Goal: Feedback & Contribution: Contribute content

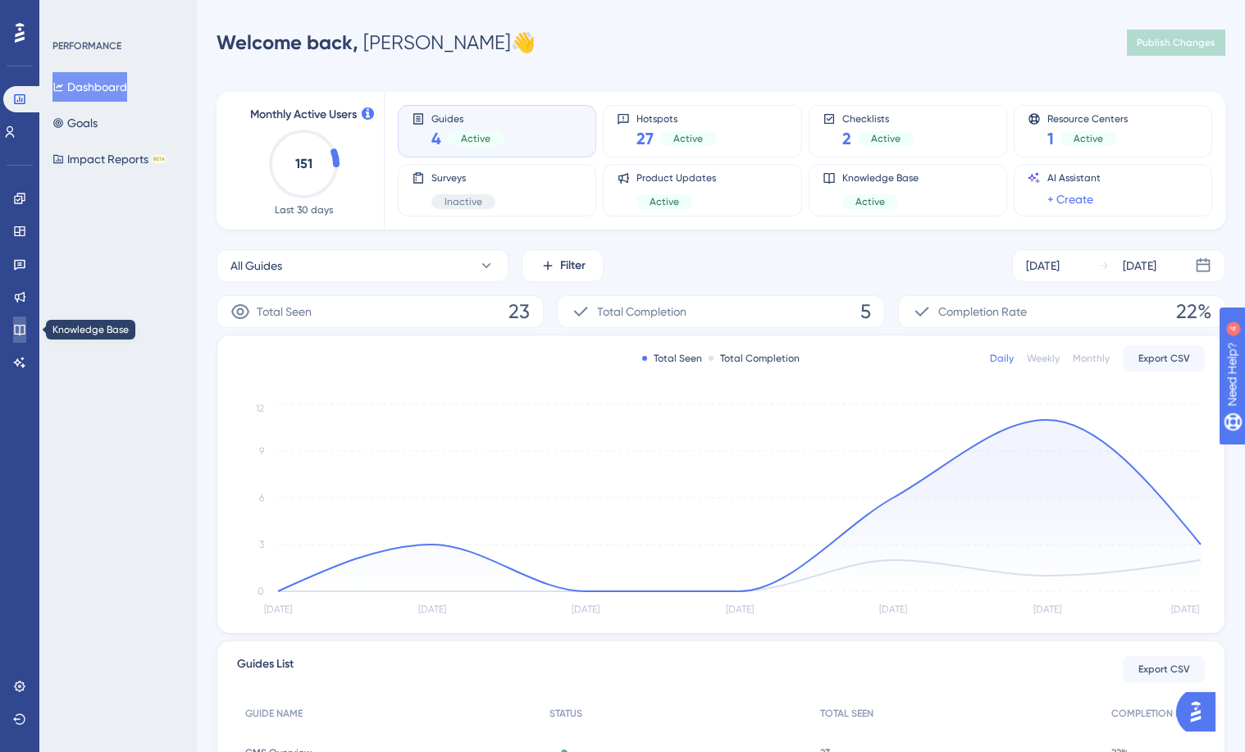
click at [26, 327] on link at bounding box center [19, 330] width 13 height 26
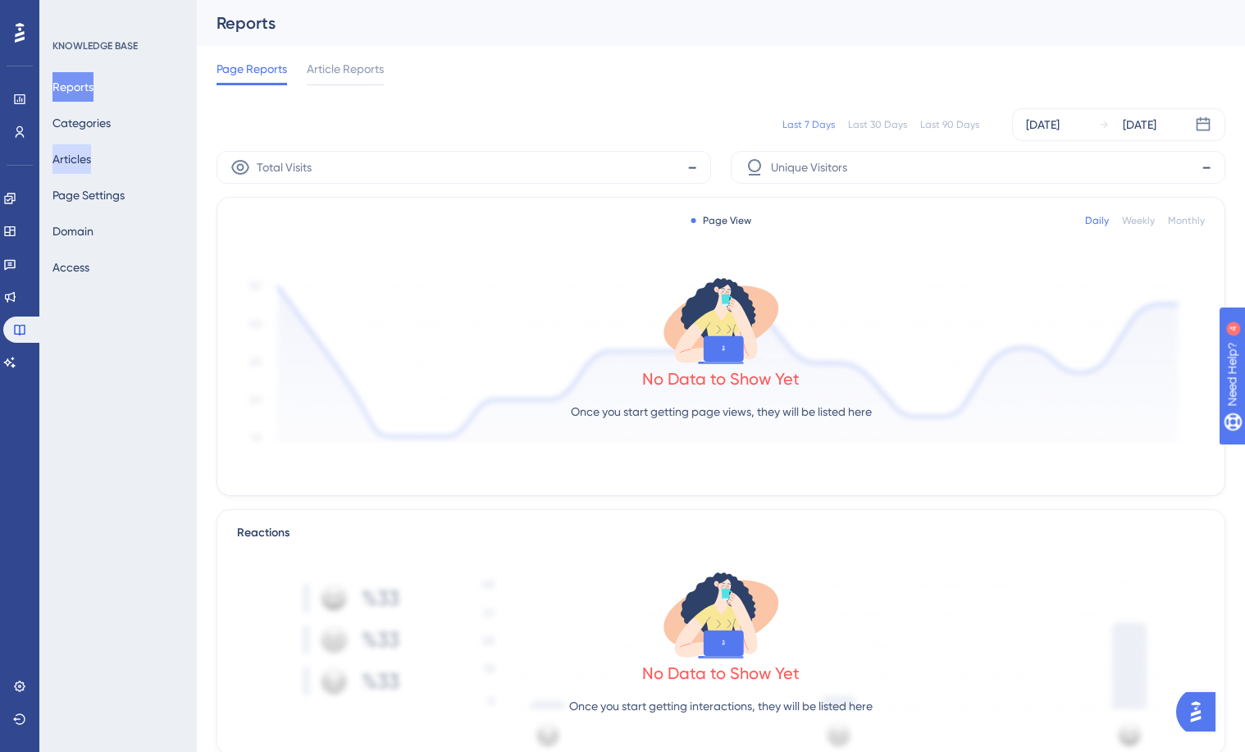
click at [89, 151] on button "Articles" at bounding box center [71, 159] width 39 height 30
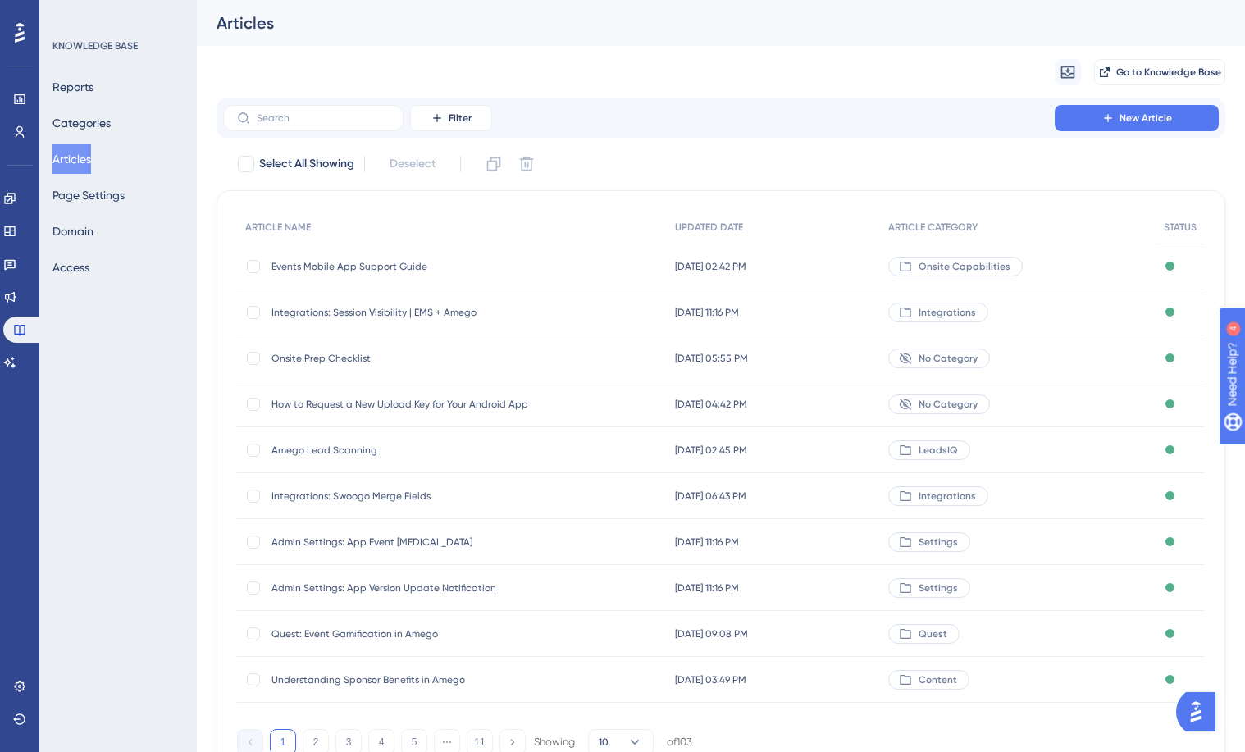
click at [342, 269] on span "Events Mobile App Support Guide" at bounding box center [403, 266] width 262 height 13
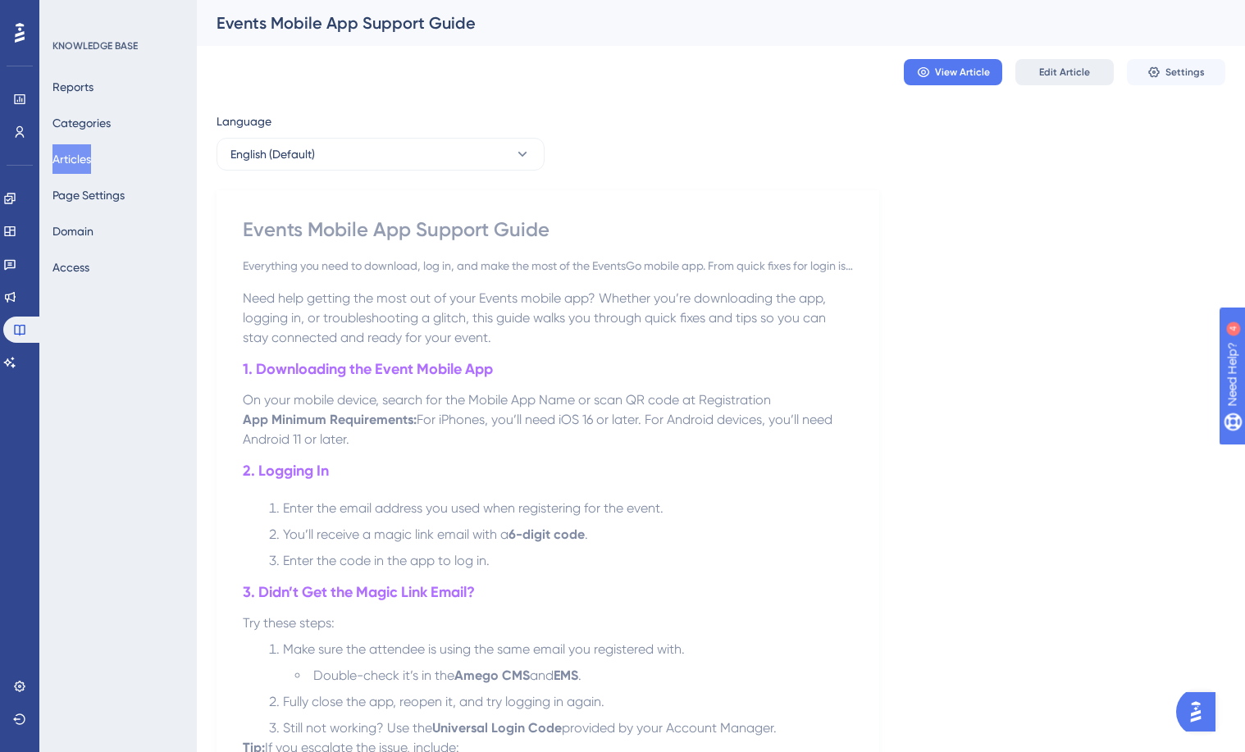
click at [1065, 74] on span "Edit Article" at bounding box center [1064, 72] width 51 height 13
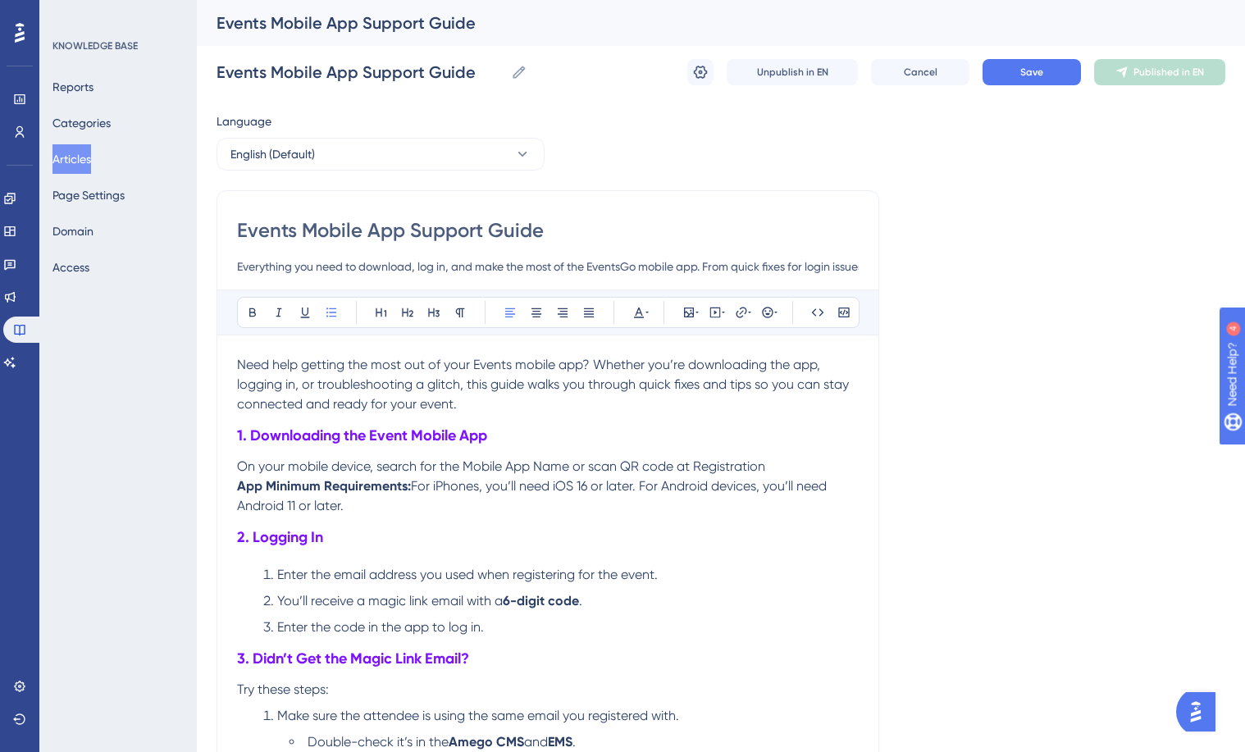
drag, startPoint x: 404, startPoint y: 234, endPoint x: 116, endPoint y: 212, distance: 288.8
type input "ONsu Support Guide"
type input "Onsite Support Guide"
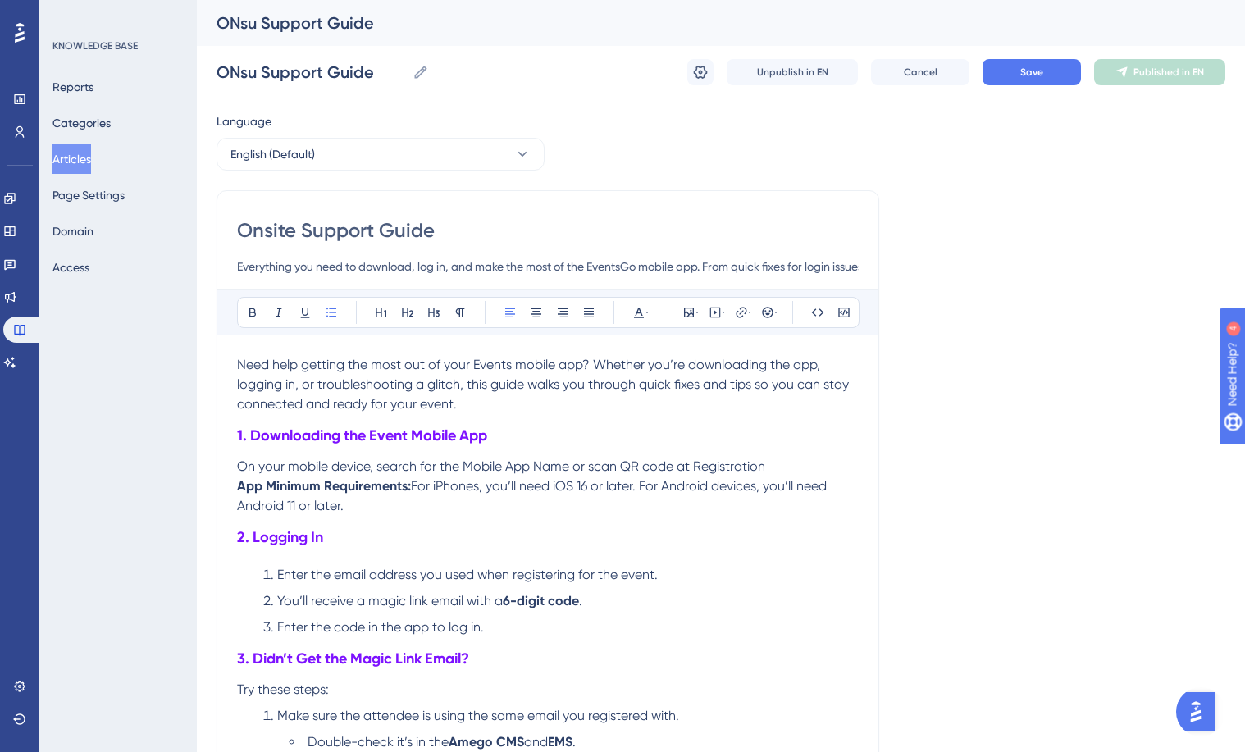
type input "Onsite Support Guide"
click at [621, 267] on input "Everything you need to download, log in, and make the most of the EventsGo mobi…" at bounding box center [548, 267] width 622 height 20
type input "Everything you need to download, log in, and make the most of your events mobil…"
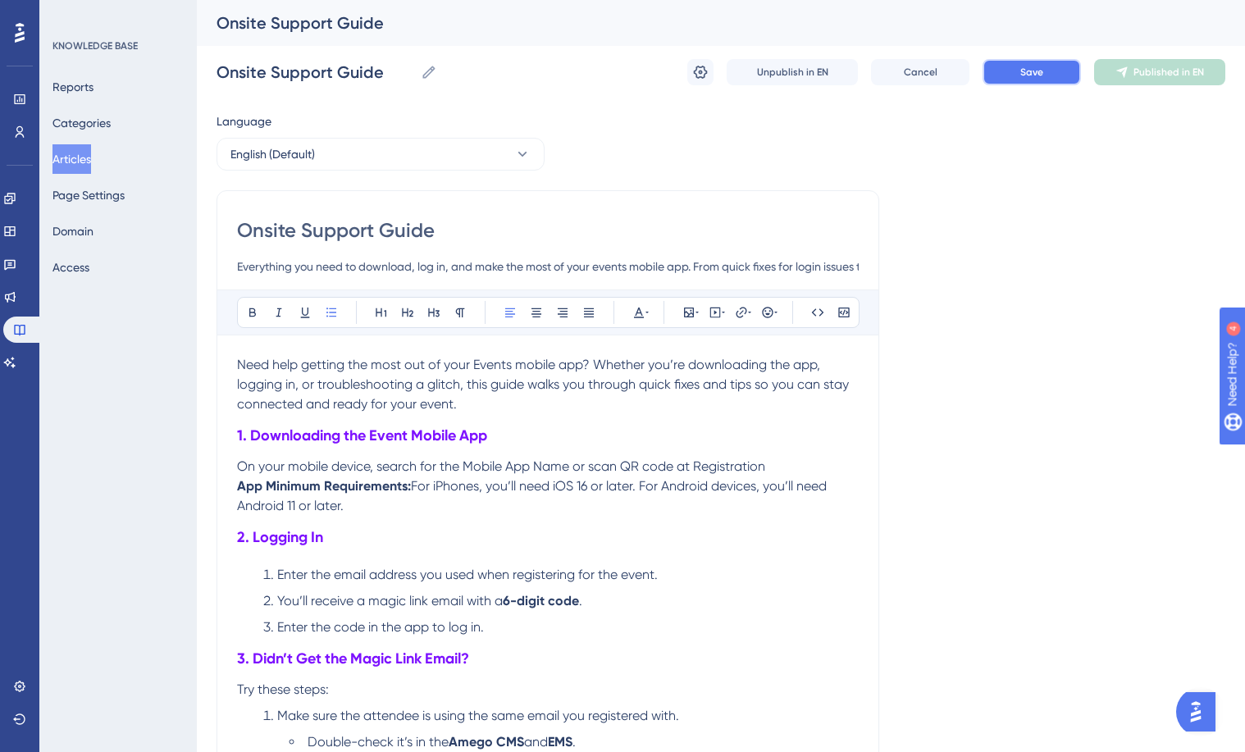
click at [1048, 60] on button "Save" at bounding box center [1032, 72] width 98 height 26
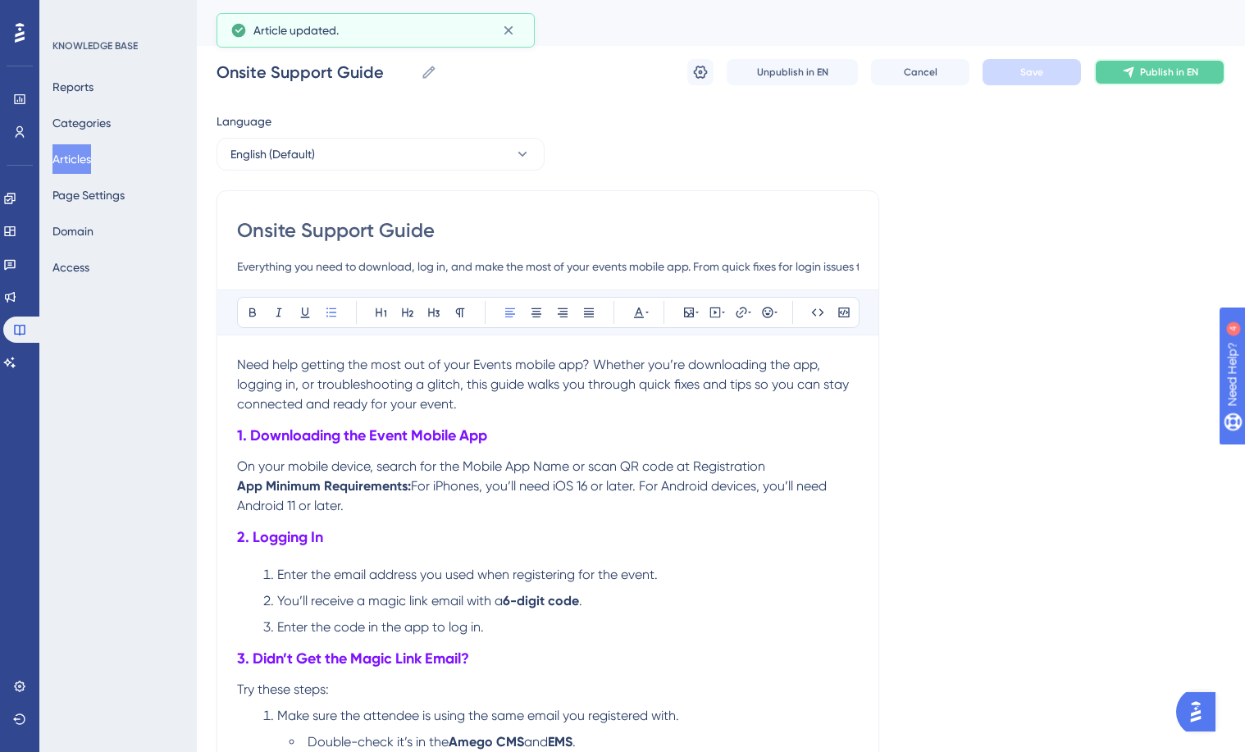
click at [1154, 71] on span "Publish in EN" at bounding box center [1169, 72] width 58 height 13
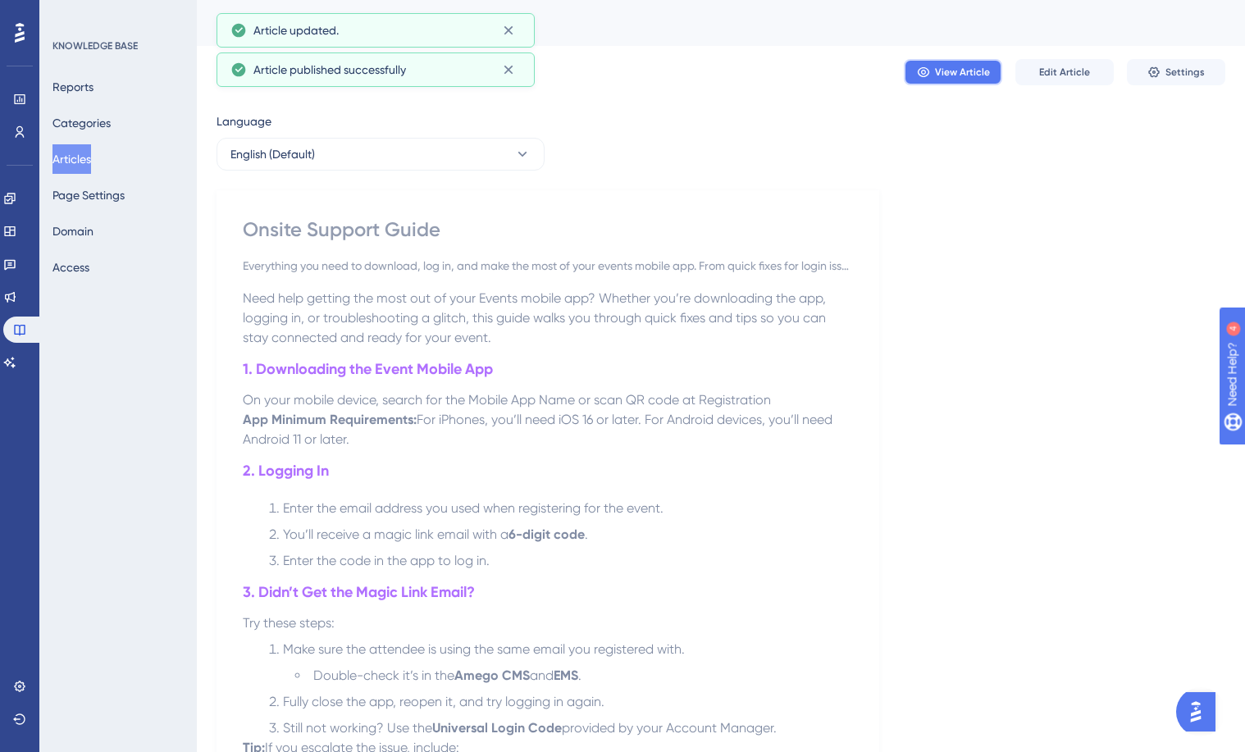
click at [937, 79] on button "View Article" at bounding box center [953, 72] width 98 height 26
